Goal: Download file/media

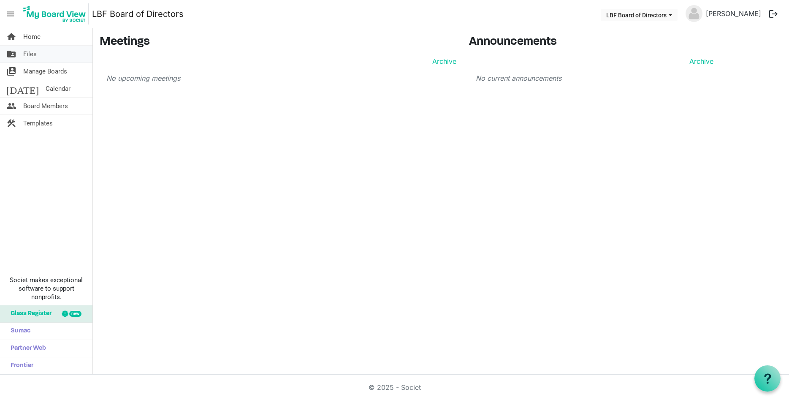
click at [17, 57] on link "folder_shared Files" at bounding box center [46, 54] width 93 height 17
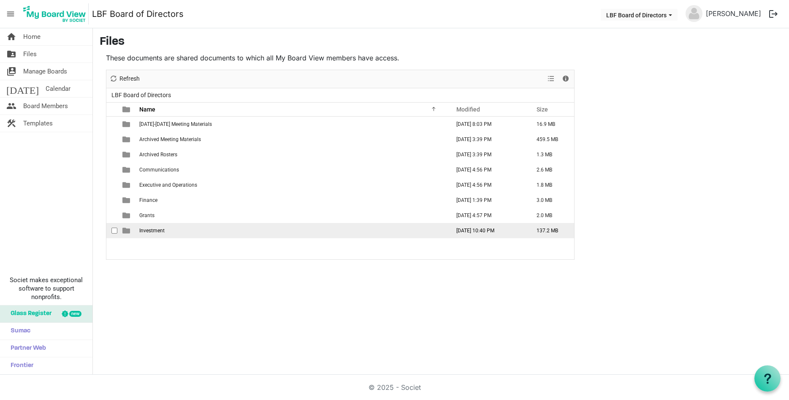
click at [277, 231] on td "Investment" at bounding box center [292, 230] width 311 height 15
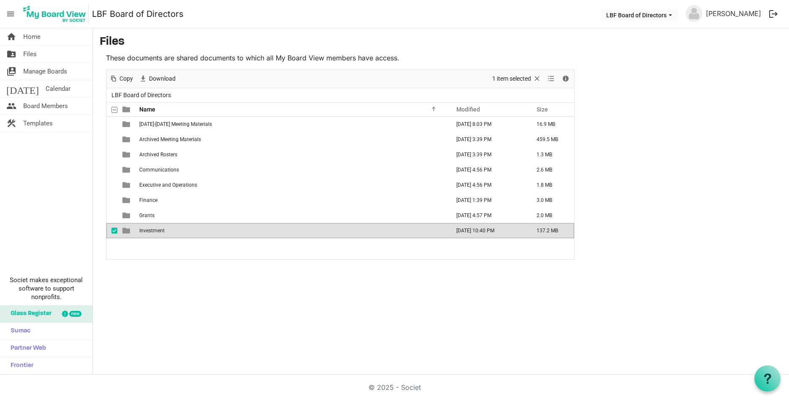
click at [277, 231] on td "Investment" at bounding box center [292, 230] width 311 height 15
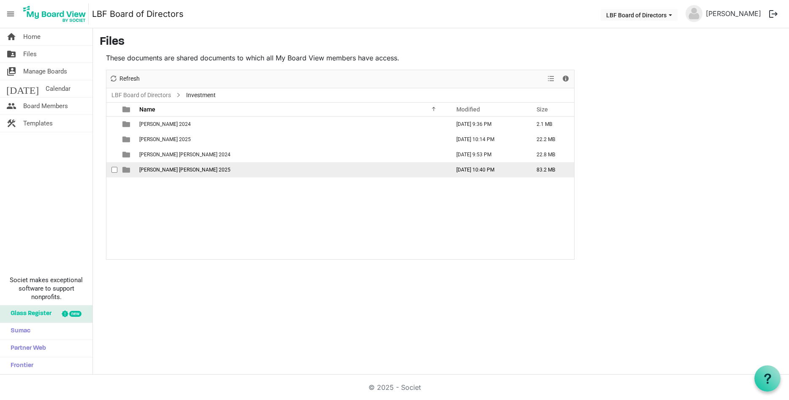
click at [257, 169] on td "Raymond James 2025" at bounding box center [292, 169] width 311 height 15
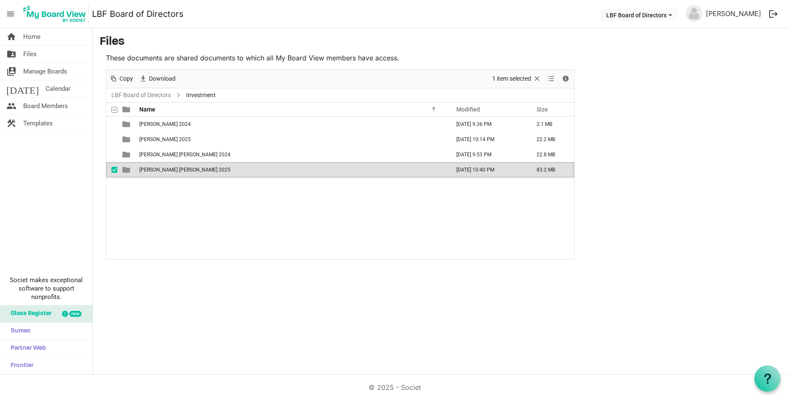
click at [257, 169] on td "Raymond James 2025" at bounding box center [292, 169] width 311 height 15
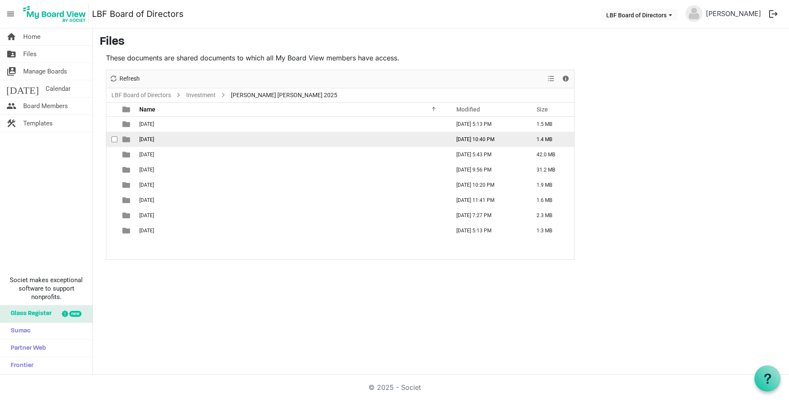
click at [279, 139] on td "August 2025" at bounding box center [292, 139] width 311 height 15
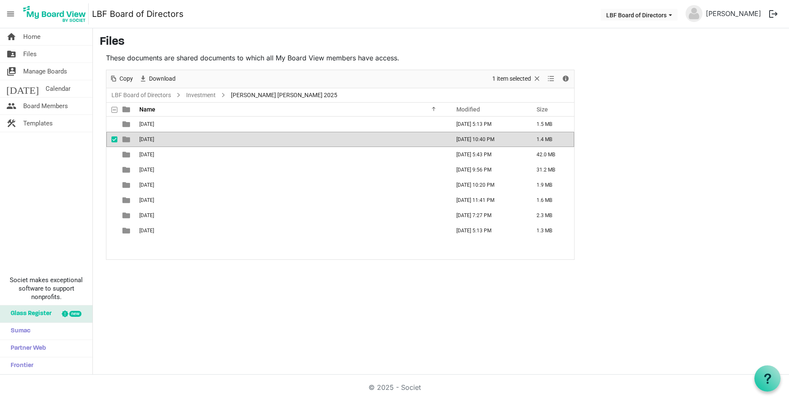
click at [279, 139] on td "August 2025" at bounding box center [292, 139] width 311 height 15
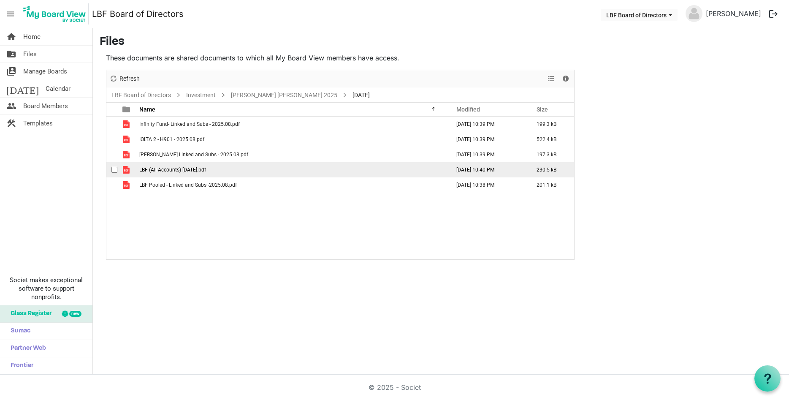
click at [290, 174] on td "LBF (All Accounts) August 2025.pdf" at bounding box center [292, 169] width 311 height 15
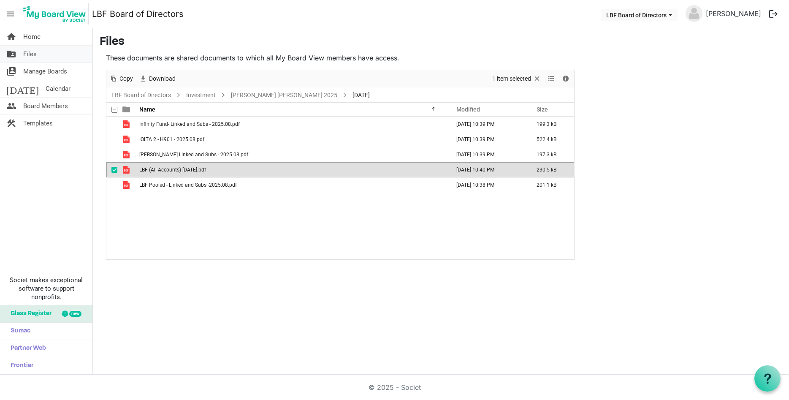
click at [44, 57] on link "folder_shared Files" at bounding box center [46, 54] width 93 height 17
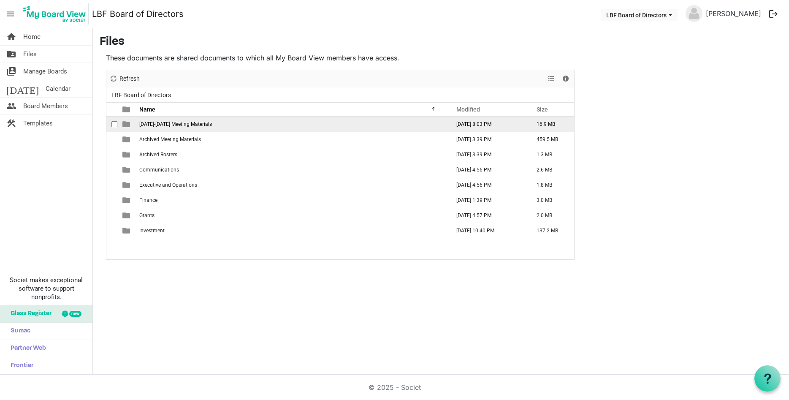
click at [196, 122] on span "[DATE]-[DATE] Meeting Materials" at bounding box center [175, 124] width 73 height 6
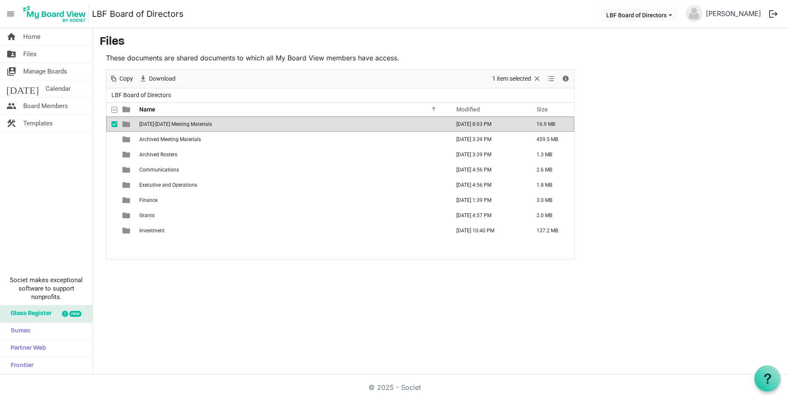
click at [196, 122] on span "[DATE]-[DATE] Meeting Materials" at bounding box center [175, 124] width 73 height 6
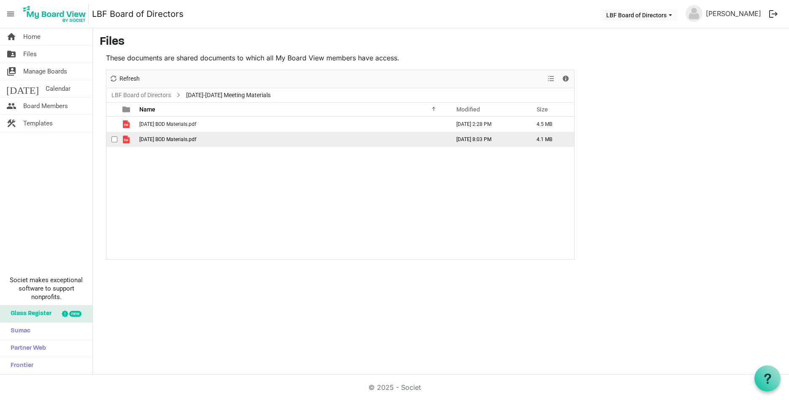
click at [196, 139] on span "[DATE] BOD Materials.pdf" at bounding box center [167, 139] width 57 height 6
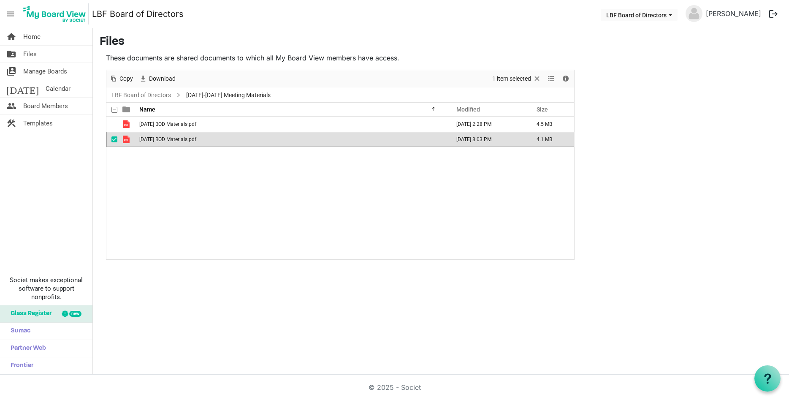
click at [196, 139] on span "[DATE] BOD Materials.pdf" at bounding box center [167, 139] width 57 height 6
